Goal: Communication & Community: Answer question/provide support

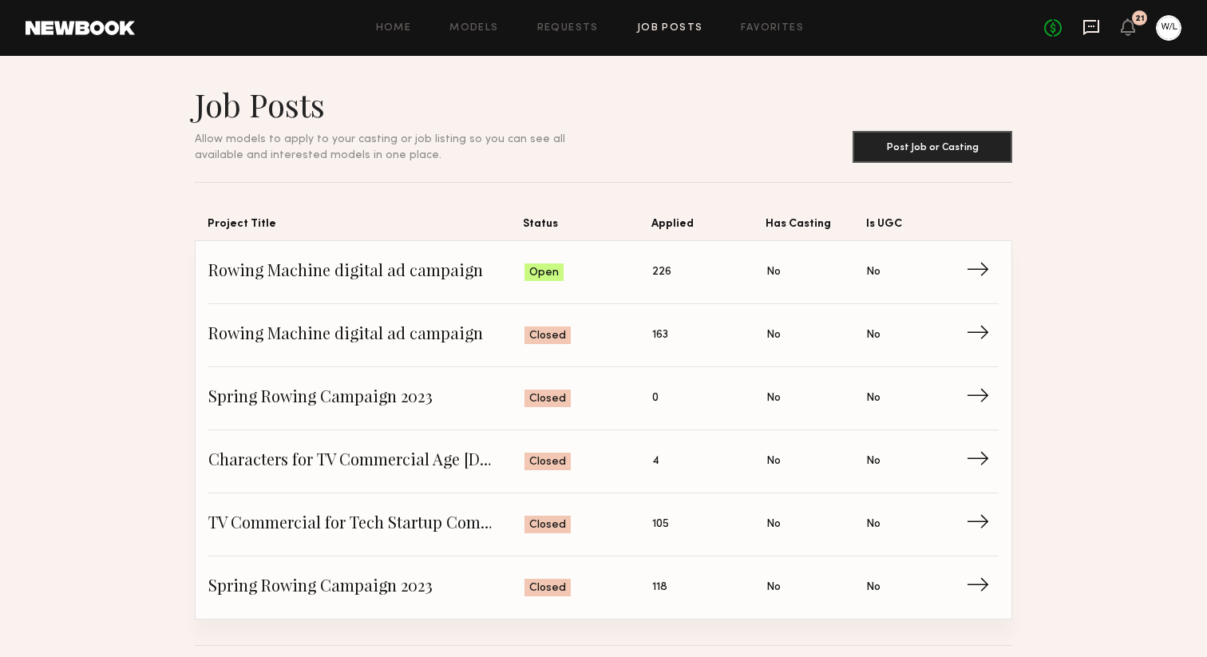
click at [1097, 22] on icon at bounding box center [1091, 27] width 16 height 15
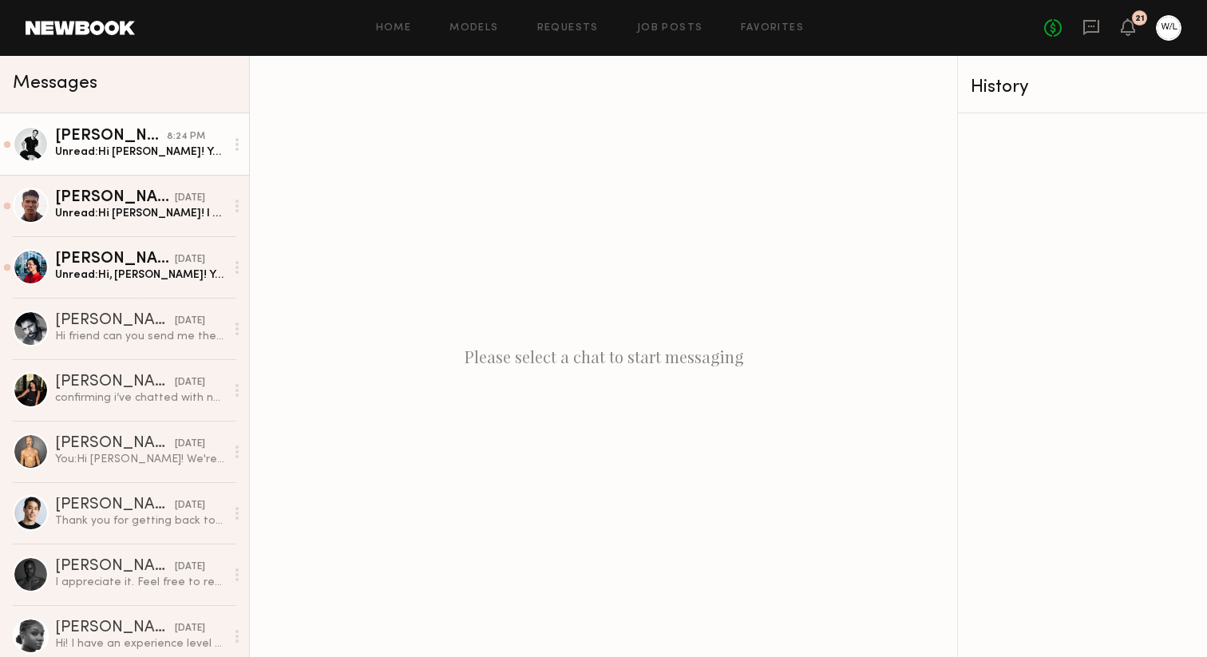
click at [148, 144] on div "Unread: Hi [PERSON_NAME]! Yes, that day still works. Can you remind me of the h…" at bounding box center [140, 151] width 170 height 15
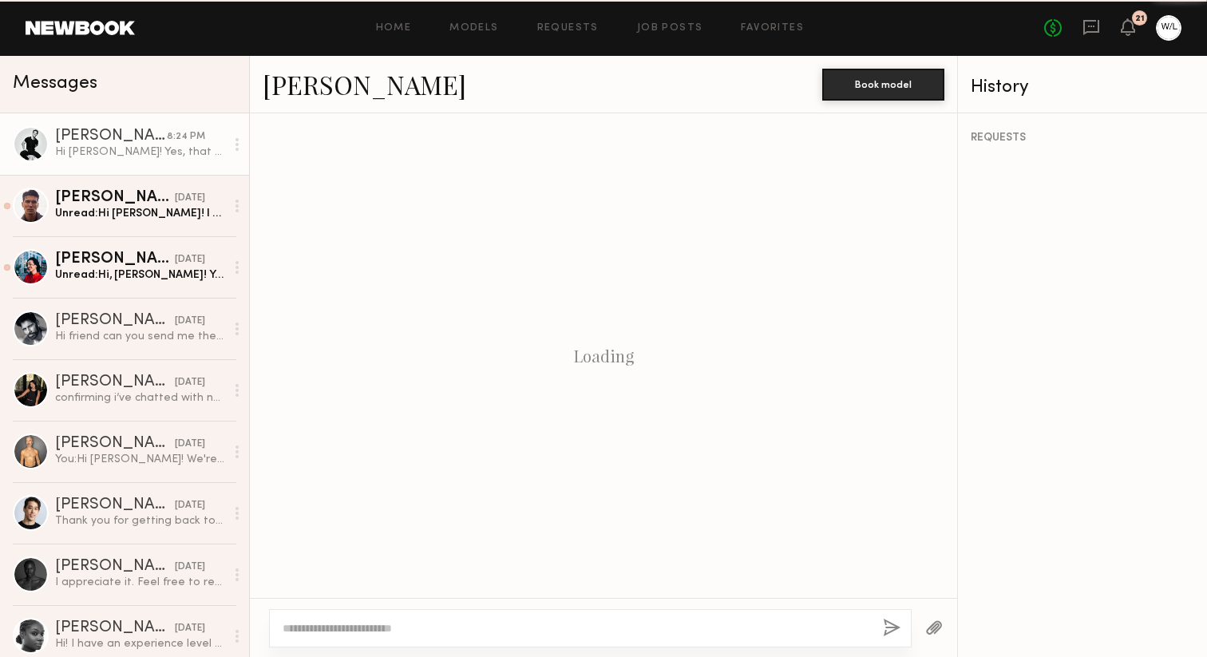
scroll to position [404, 0]
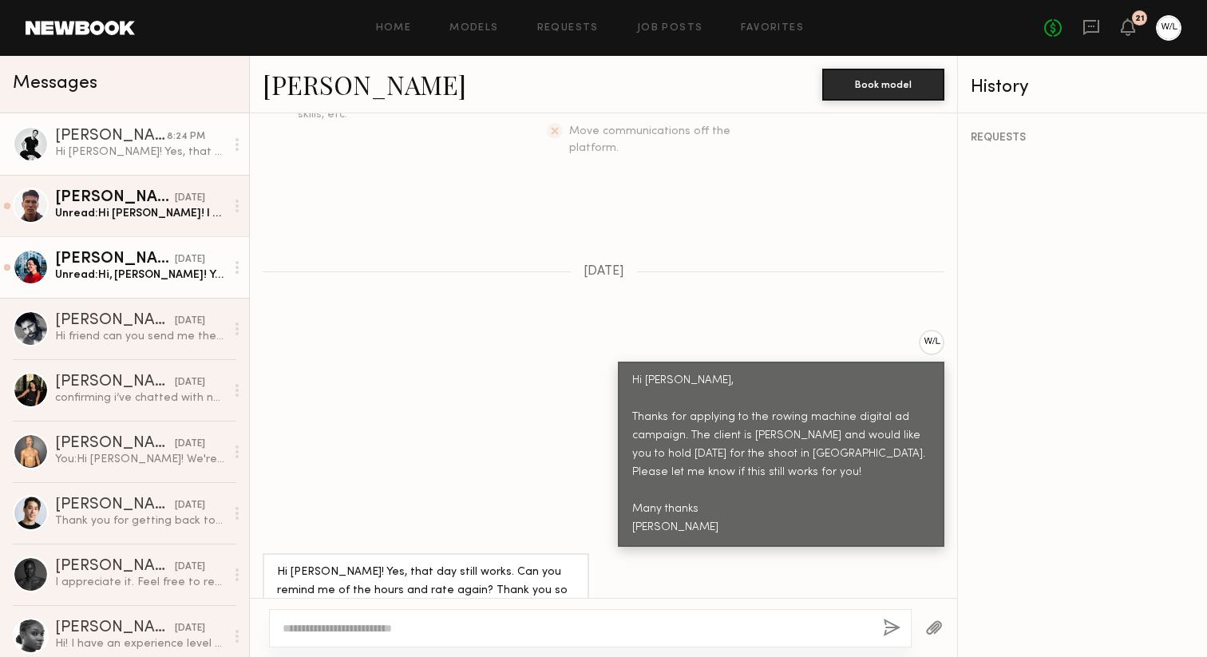
click at [132, 261] on div "[PERSON_NAME]" at bounding box center [115, 259] width 120 height 16
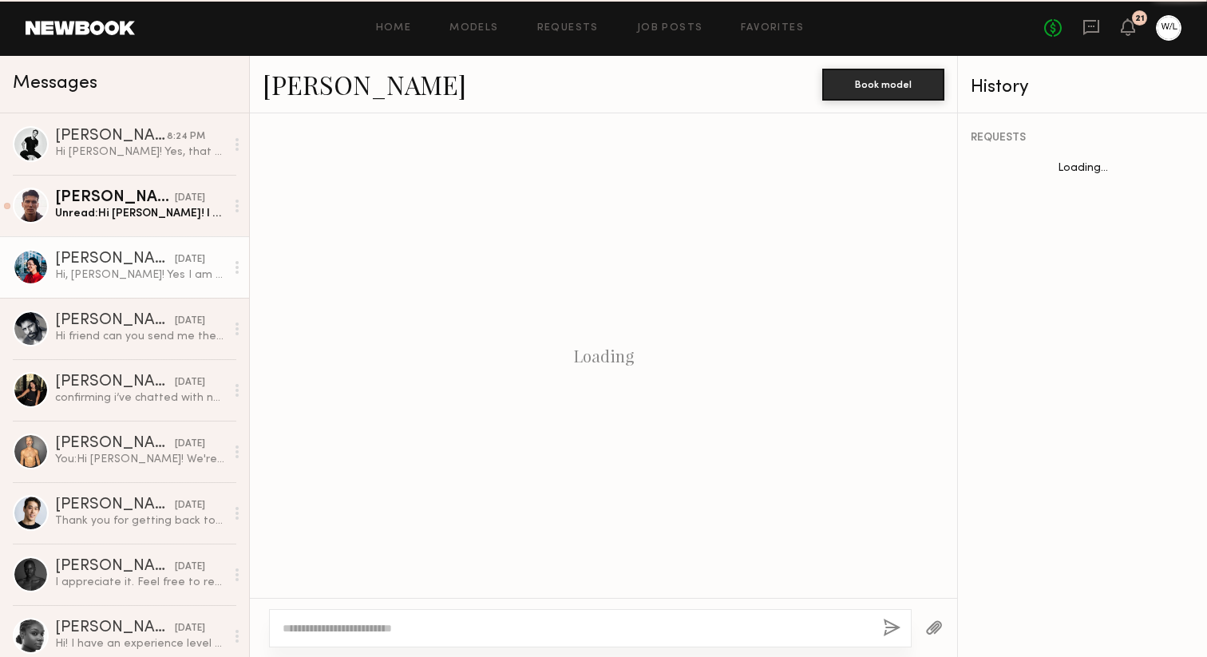
scroll to position [422, 0]
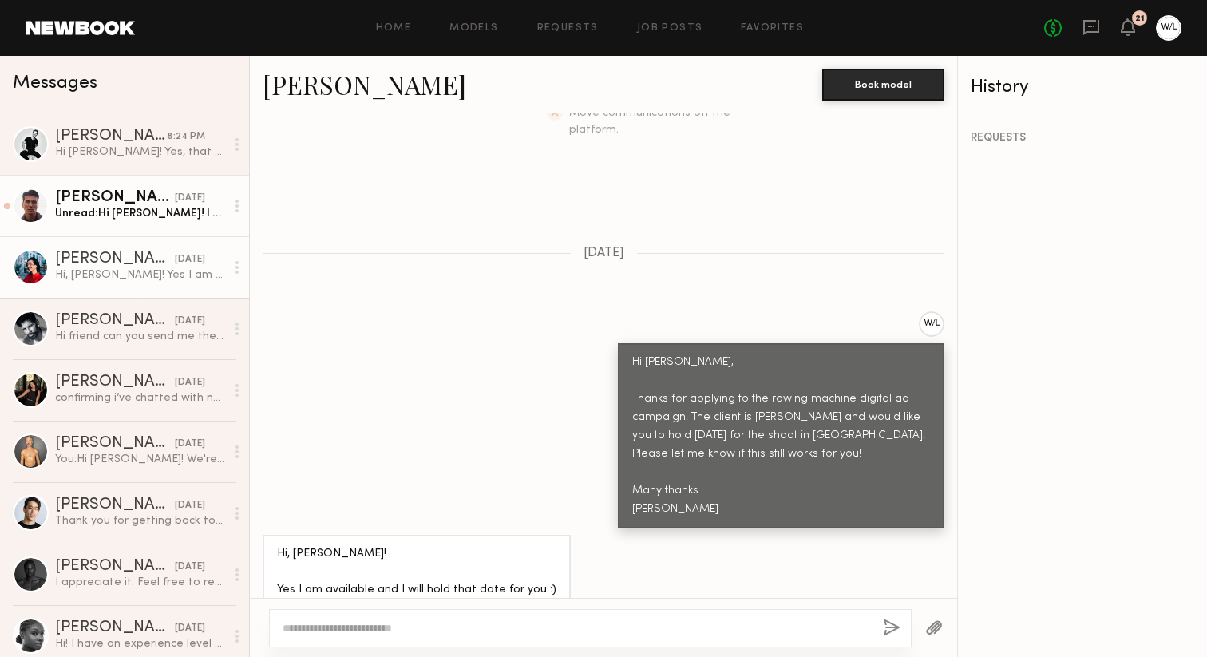
click at [132, 224] on link "[PERSON_NAME] [DATE] Unread: Hi [PERSON_NAME]! I actually got booked for someth…" at bounding box center [124, 205] width 249 height 61
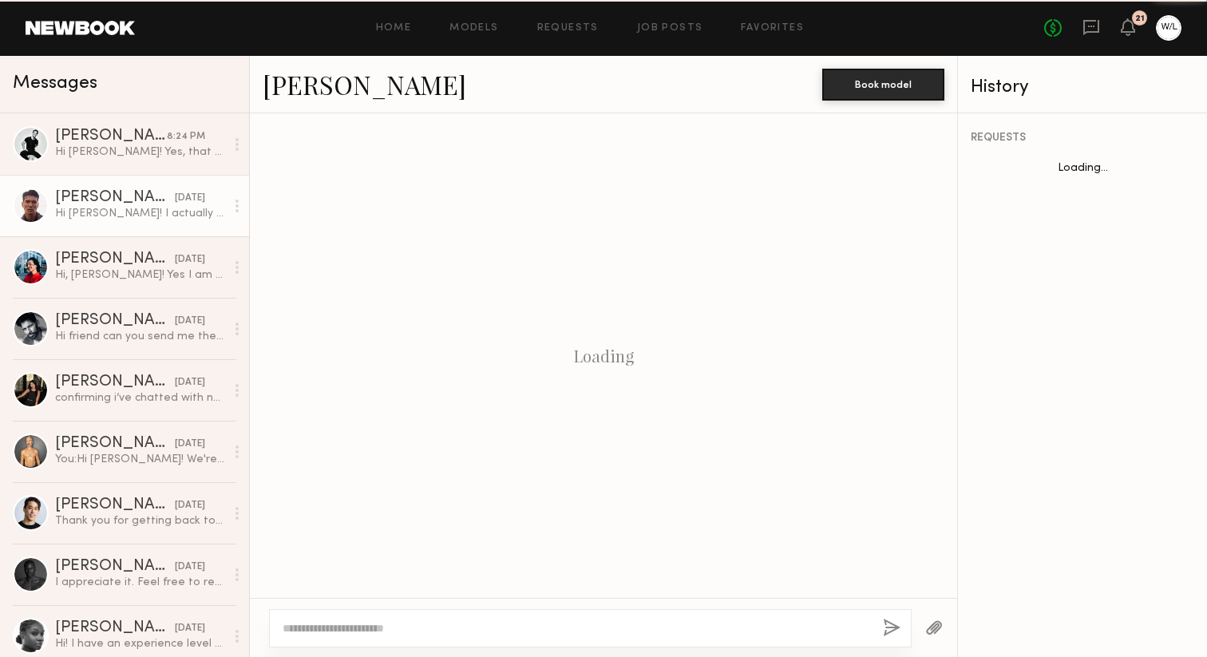
scroll to position [496, 0]
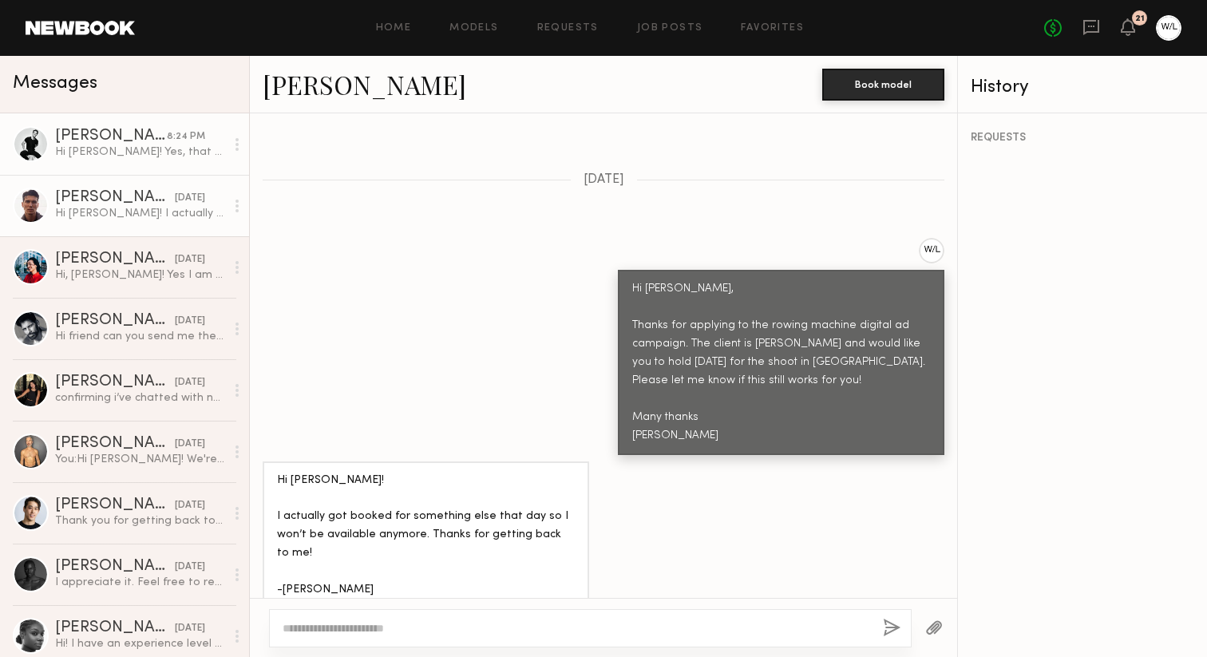
click at [124, 158] on div "Hi [PERSON_NAME]! Yes, that day still works. Can you remind me of the hours and…" at bounding box center [140, 151] width 170 height 15
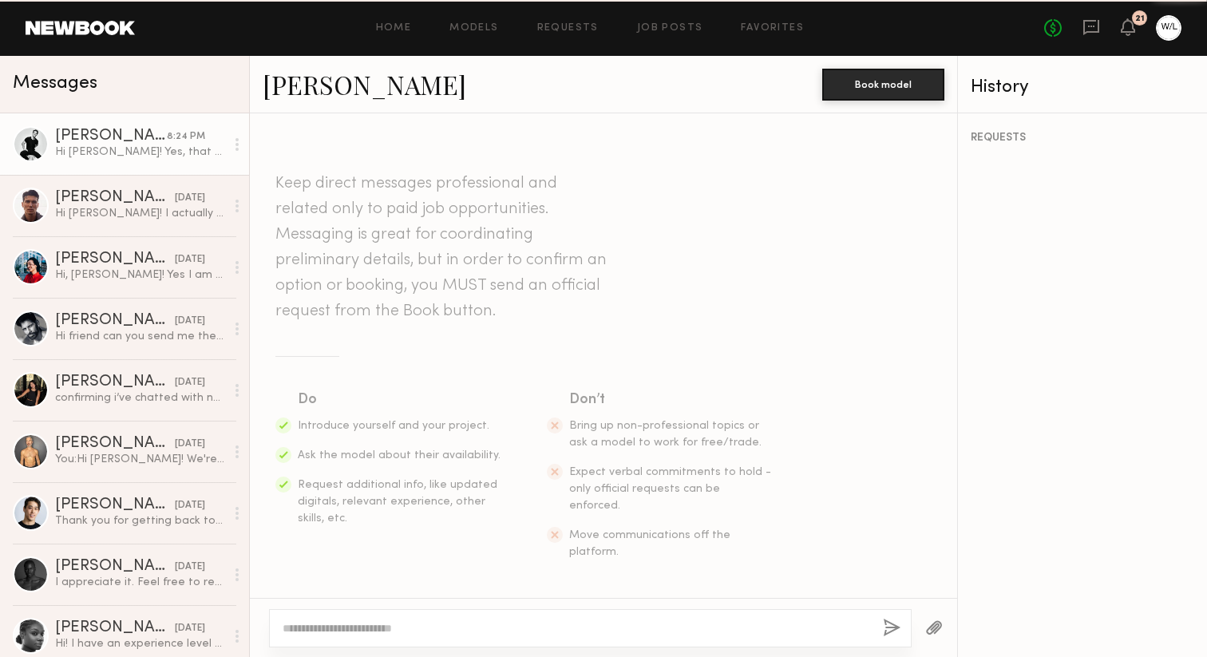
scroll to position [404, 0]
